Goal: Check status: Check status

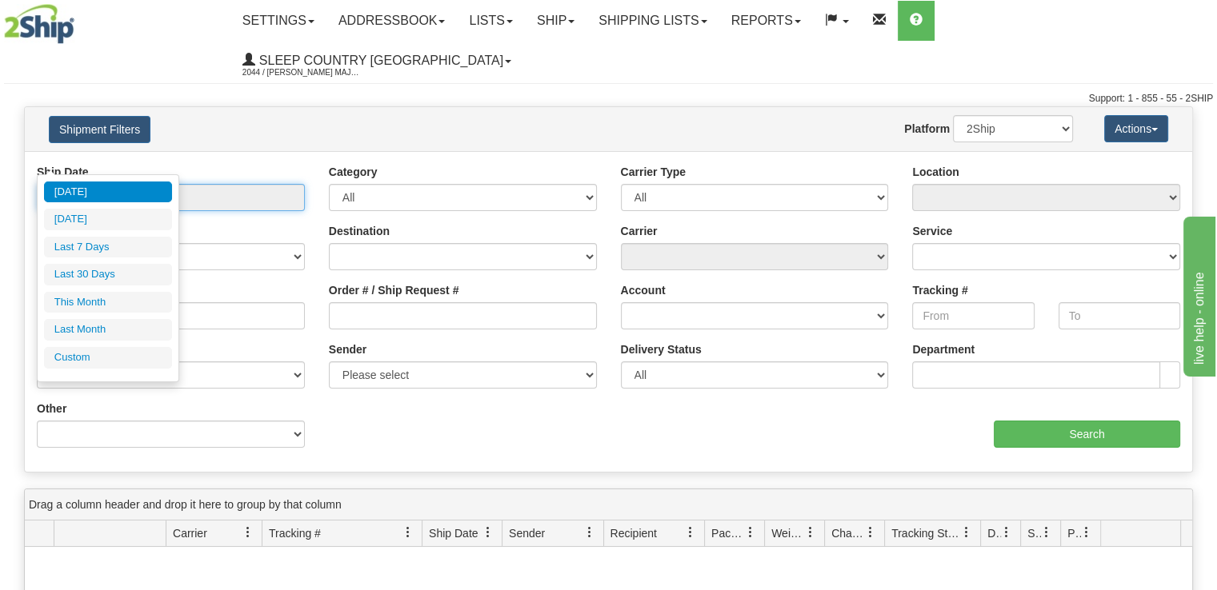
click at [206, 184] on input "From [DATE] To [DATE]" at bounding box center [171, 197] width 268 height 27
click at [127, 270] on li "Last 30 Days" at bounding box center [108, 275] width 128 height 22
type input "From [DATE] To [DATE]"
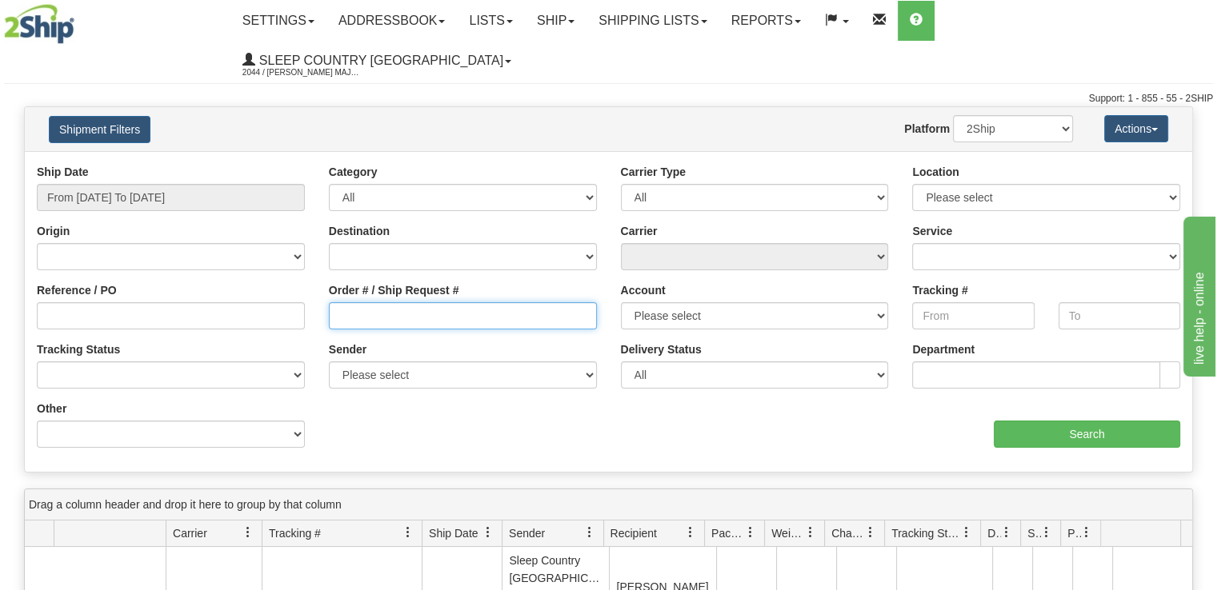
click at [414, 302] on input "Order # / Ship Request #" at bounding box center [463, 315] width 268 height 27
paste input "9002I143499"
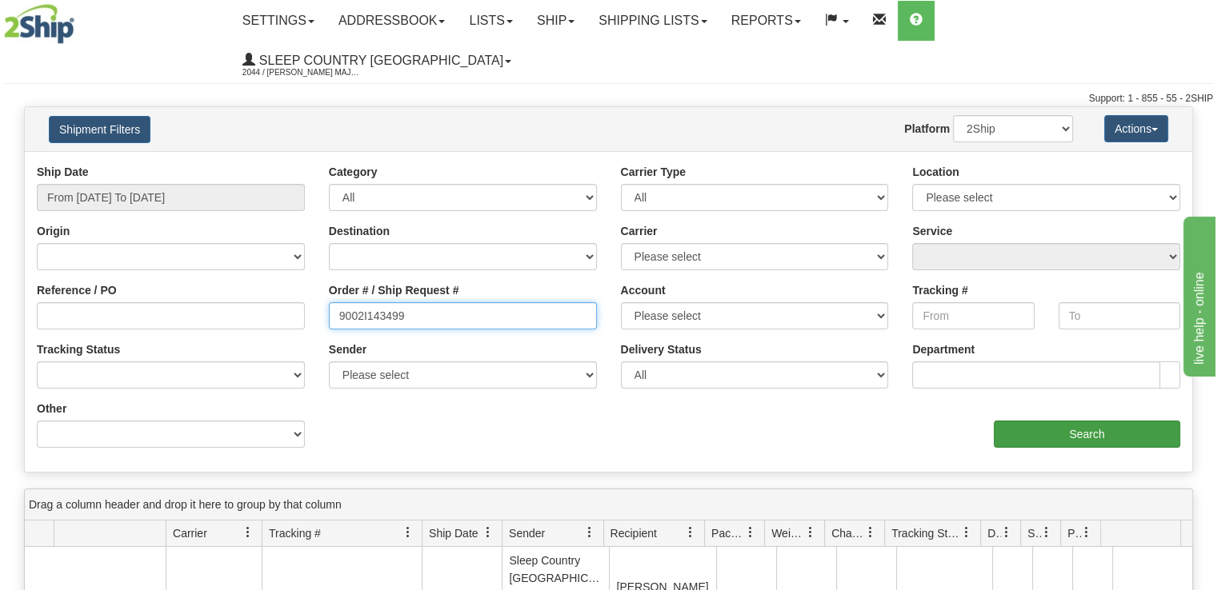
type input "9002I143499"
click at [1053, 421] on input "Search" at bounding box center [1087, 434] width 186 height 27
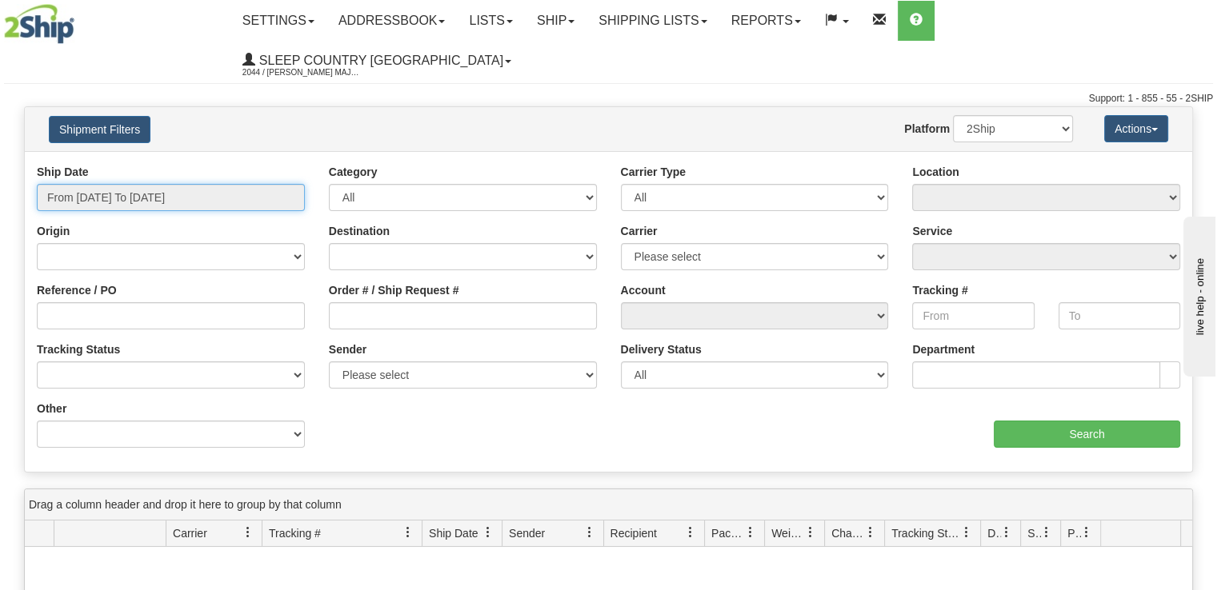
click at [144, 184] on input "From [DATE] To [DATE]" at bounding box center [171, 197] width 268 height 27
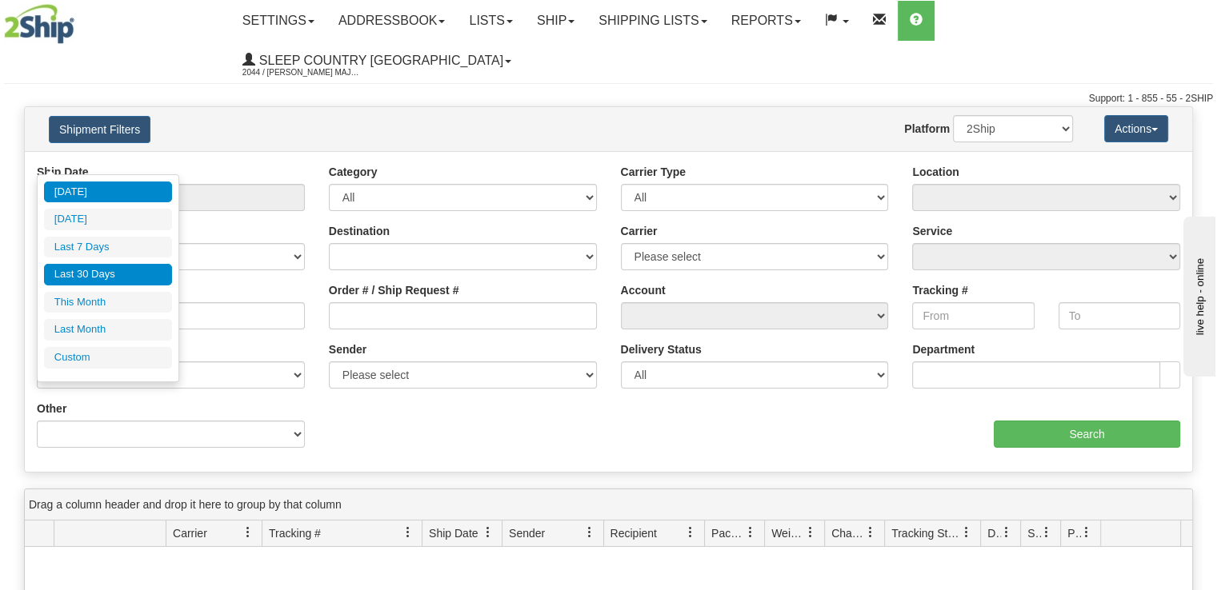
click at [134, 280] on li "Last 30 Days" at bounding box center [108, 275] width 128 height 22
type input "From [DATE] To [DATE]"
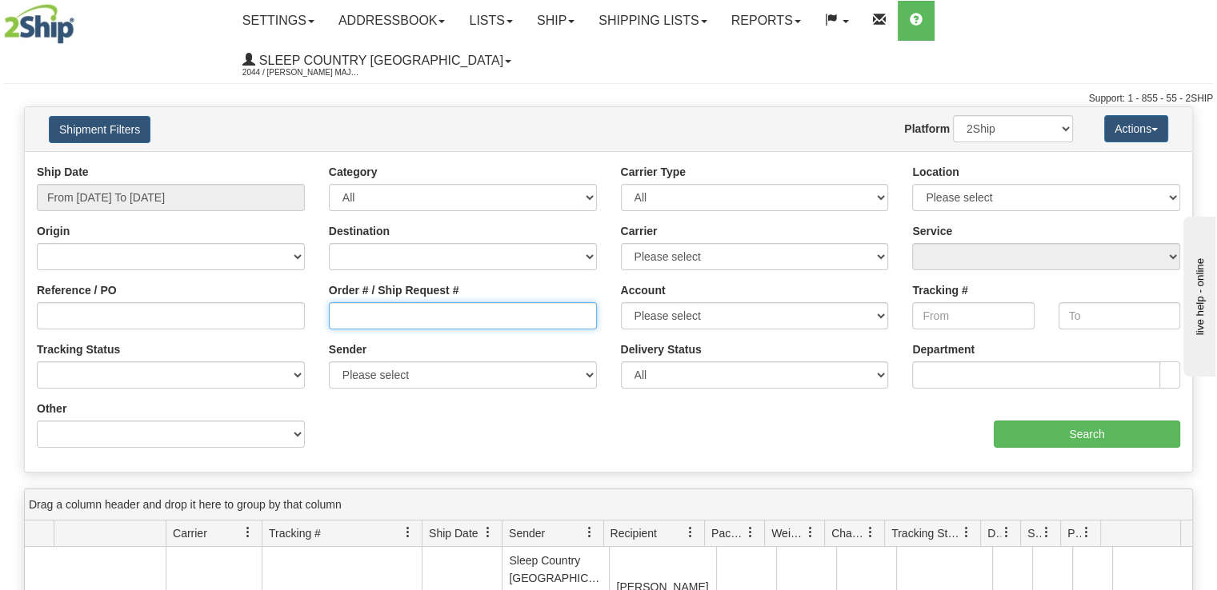
drag, startPoint x: 453, startPoint y: 266, endPoint x: 464, endPoint y: 273, distance: 12.9
click at [454, 302] on input "Order # / Ship Request #" at bounding box center [463, 315] width 268 height 27
paste input "9002I098254"
type input "9002I098254"
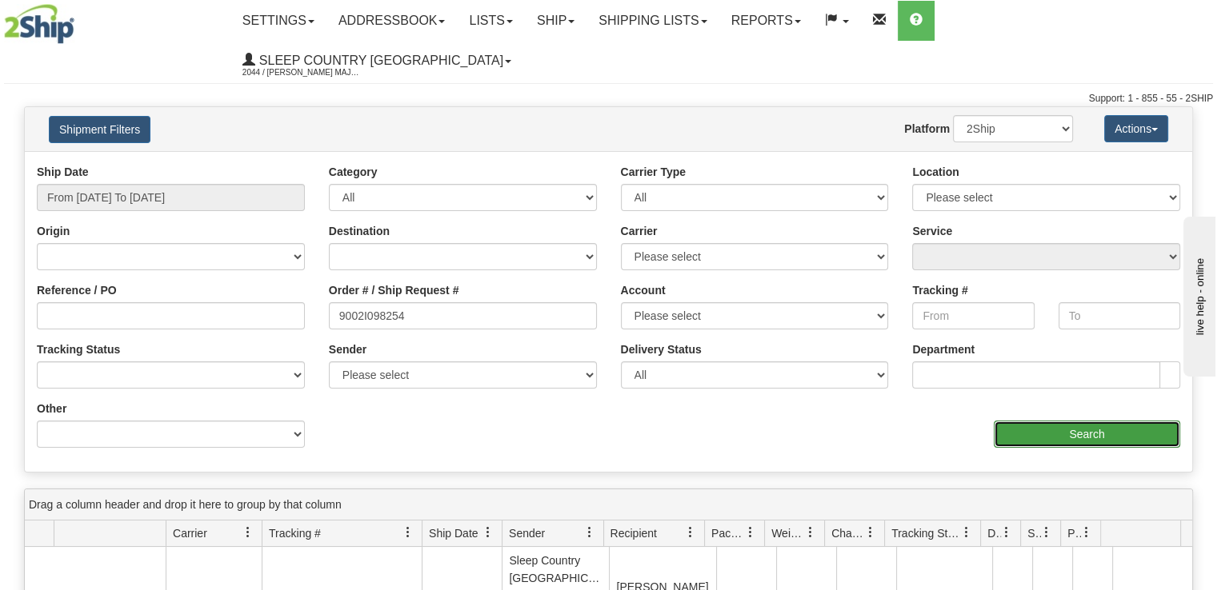
click at [1118, 421] on input "Search" at bounding box center [1087, 434] width 186 height 27
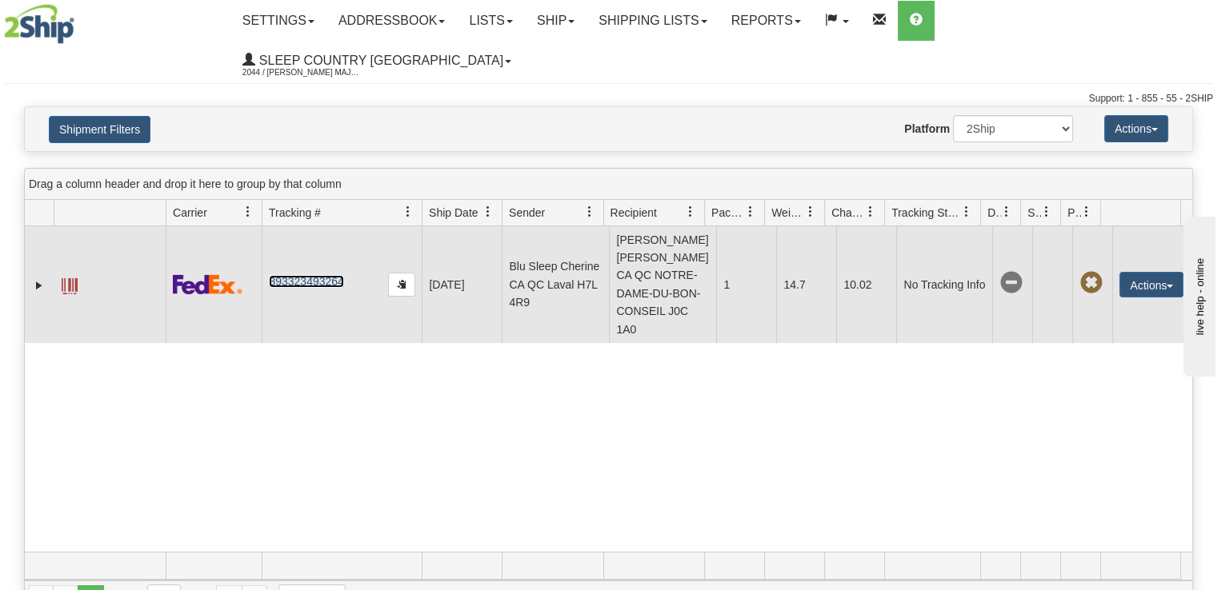
click at [294, 275] on link "393323493264" at bounding box center [306, 281] width 74 height 13
